Goal: Find specific page/section: Find specific page/section

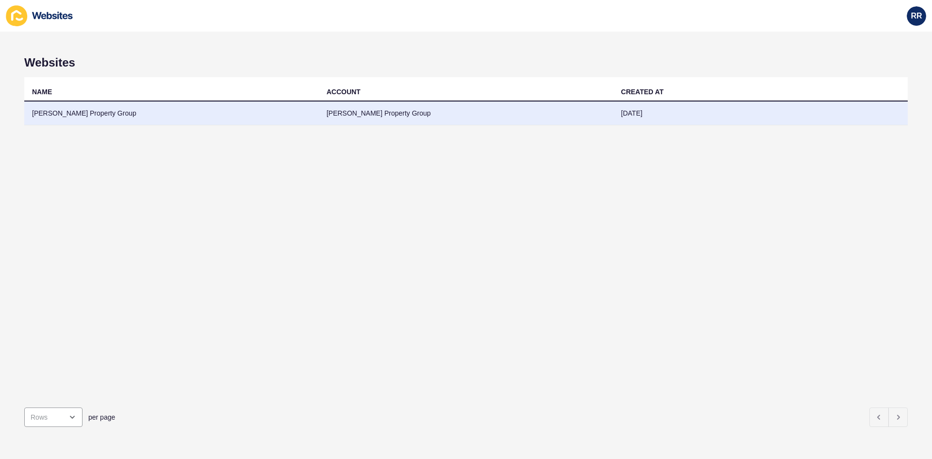
click at [73, 111] on td "[PERSON_NAME] Property Group" at bounding box center [171, 113] width 295 height 24
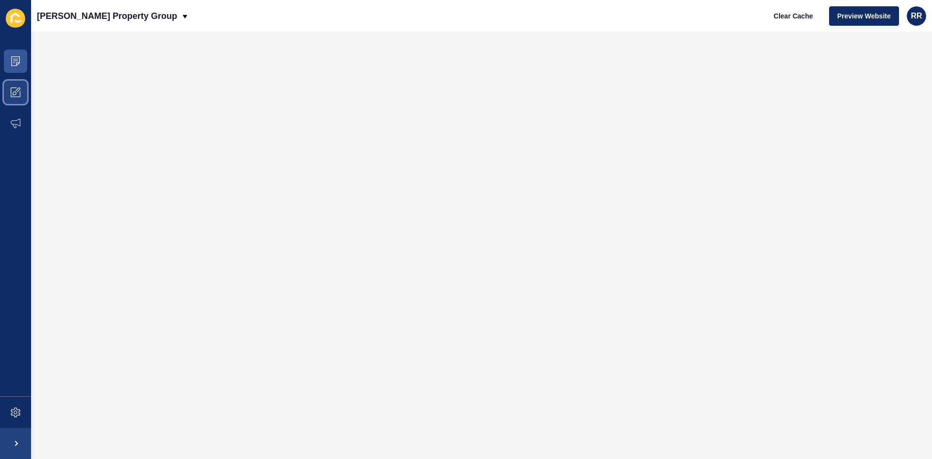
click at [9, 90] on span at bounding box center [15, 92] width 31 height 31
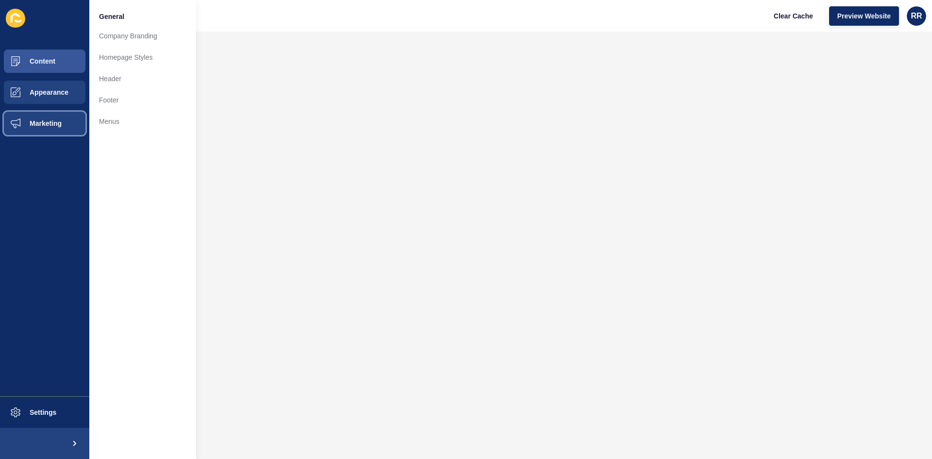
click at [36, 116] on button "Marketing" at bounding box center [44, 123] width 89 height 31
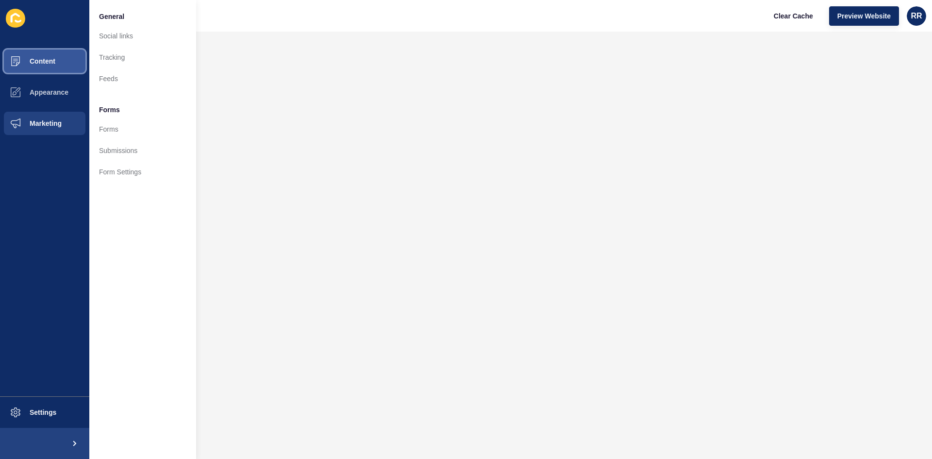
click at [47, 62] on span "Content" at bounding box center [27, 61] width 57 height 8
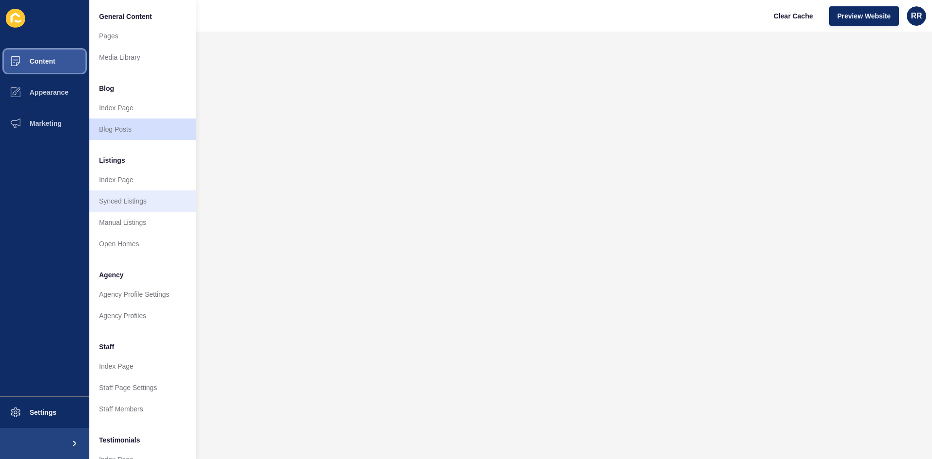
scroll to position [49, 0]
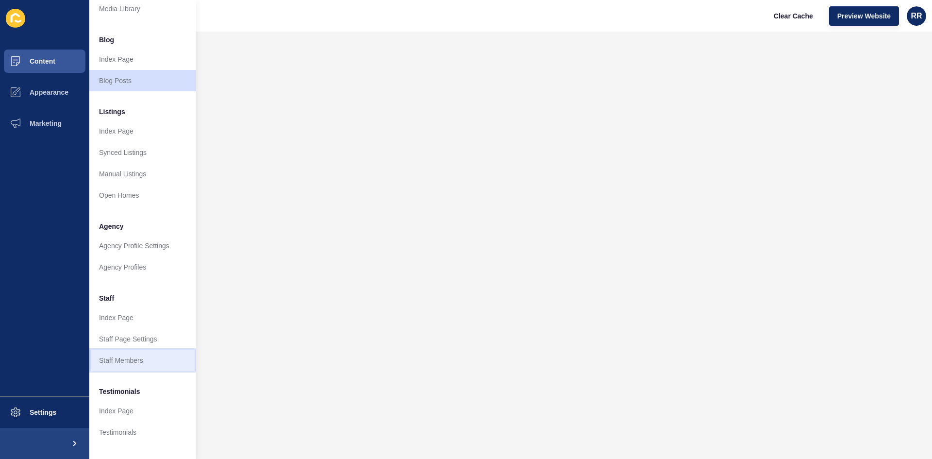
click at [138, 361] on link "Staff Members" at bounding box center [142, 359] width 107 height 21
